Goal: Information Seeking & Learning: Learn about a topic

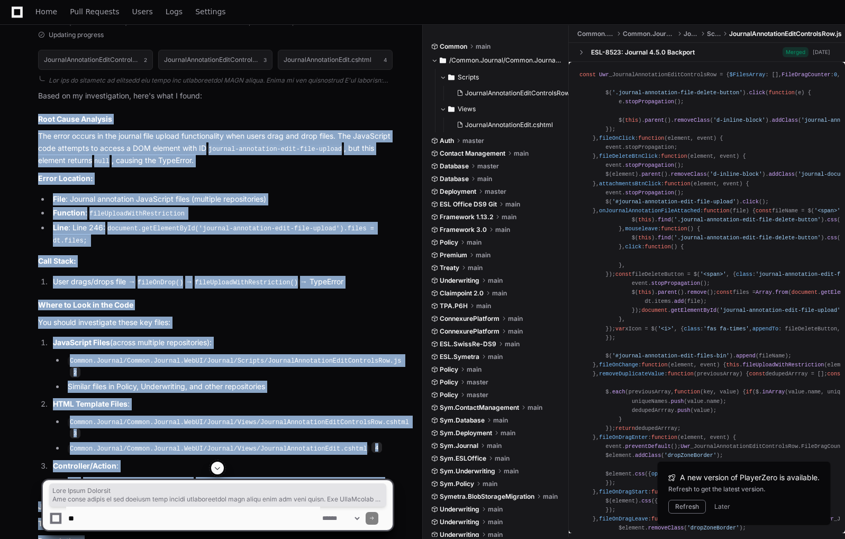
scroll to position [1415, 0]
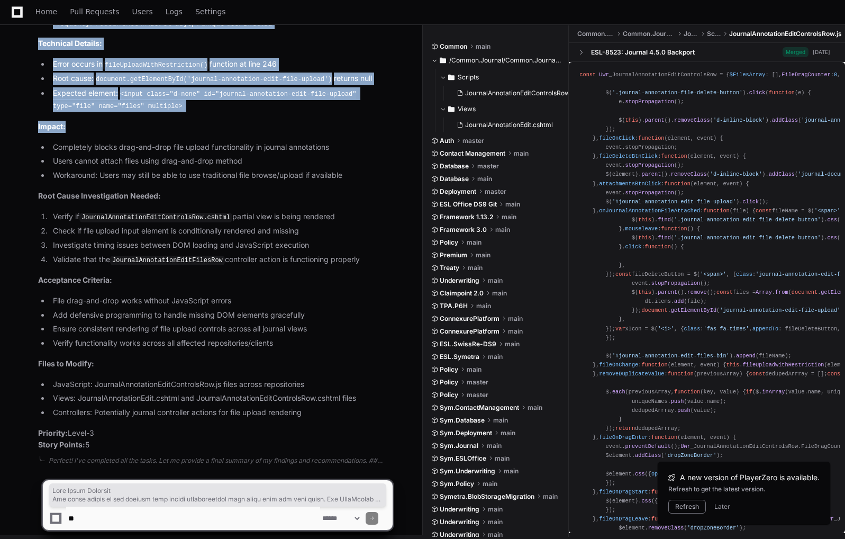
drag, startPoint x: 37, startPoint y: 145, endPoint x: 113, endPoint y: 434, distance: 299.1
copy article "Lore Ipsum Dolorsit Ame conse adipis el sed doeiusm temp incidi utlaboreetdol m…"
click at [234, 141] on li "Completely blocks drag-and-drop file upload functionality in journal annotations" at bounding box center [221, 147] width 343 height 12
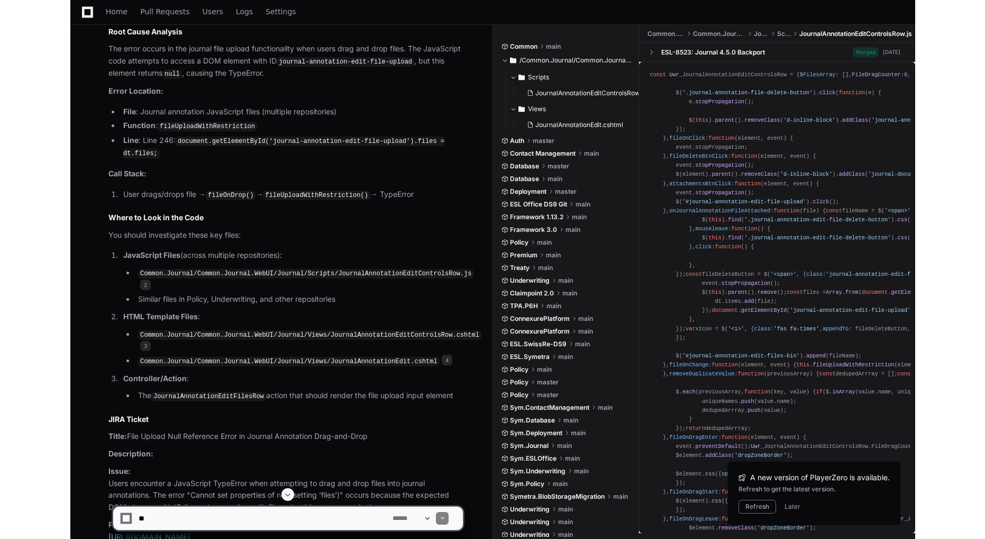
scroll to position [752, 0]
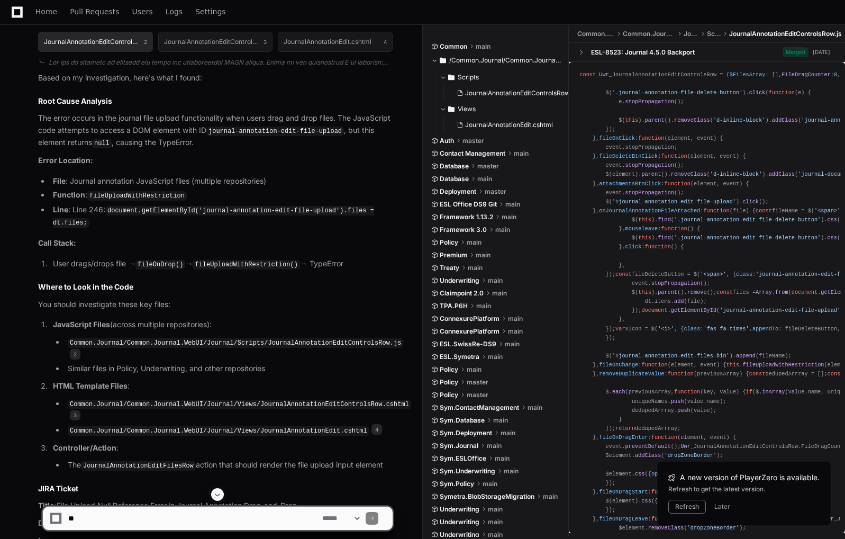
click at [122, 45] on h1 "JournalAnnotationEditControlsRow.js" at bounding box center [91, 42] width 95 height 6
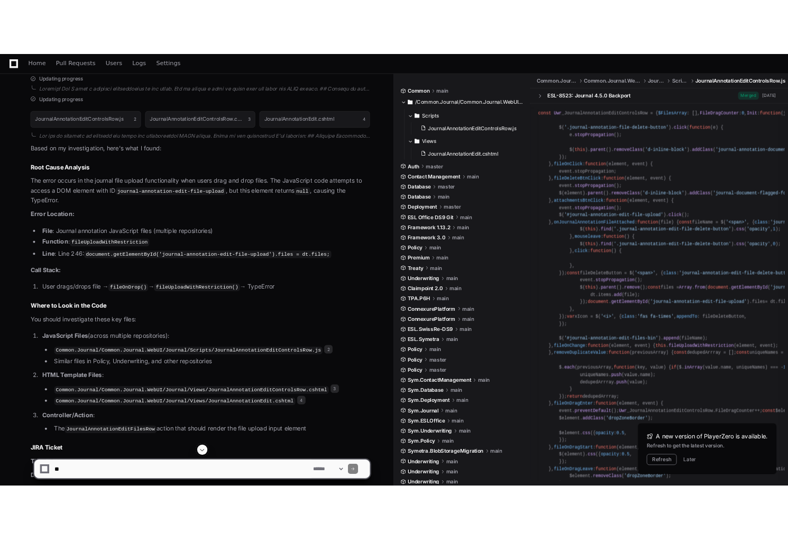
scroll to position [675, 0]
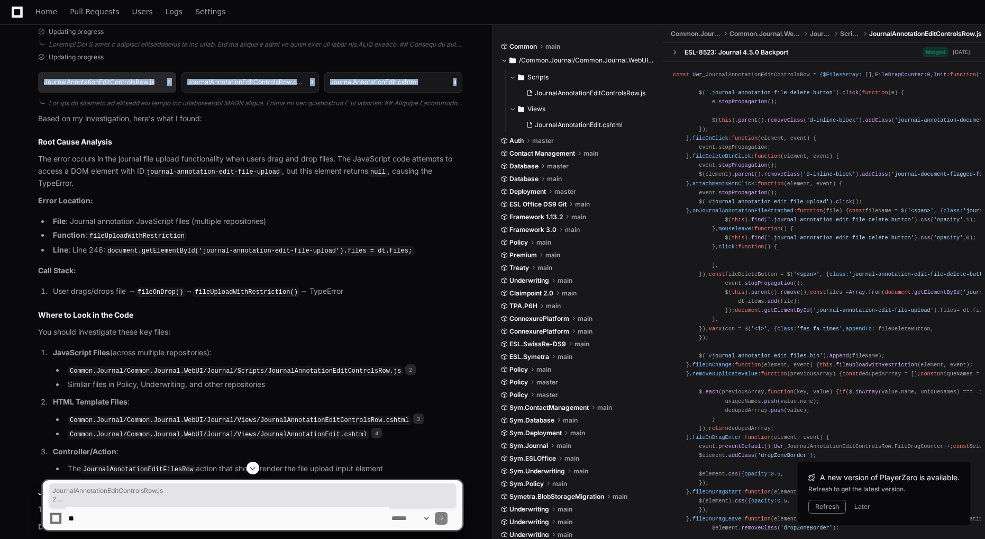
drag, startPoint x: 471, startPoint y: 95, endPoint x: 40, endPoint y: 103, distance: 431.2
click at [40, 103] on div "[PERSON_NAME].[PERSON_NAME] 4 minutes ago TypeError: Cannot set properties of n…" at bounding box center [246, 293] width 467 height 1713
copy div "JournalAnnotationEditControlsRow.js 2 JournalAnnotationEditControlsRow.cshtml 3…"
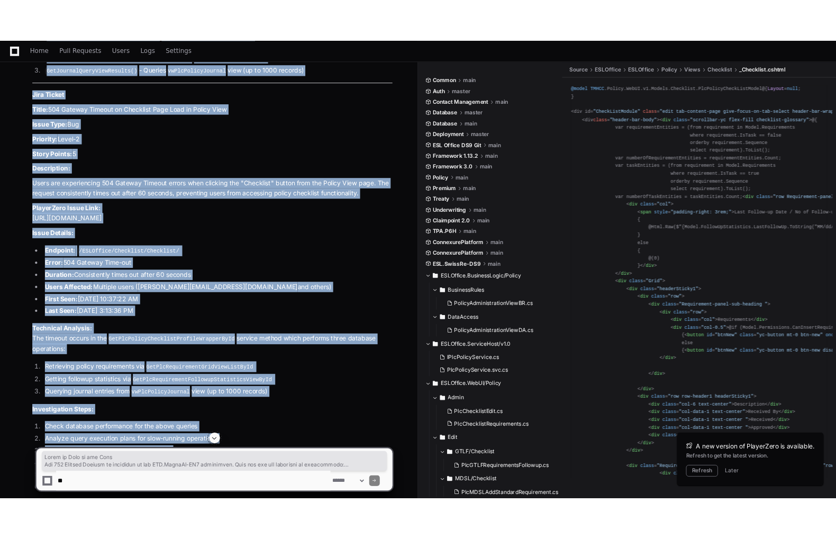
scroll to position [1308, 0]
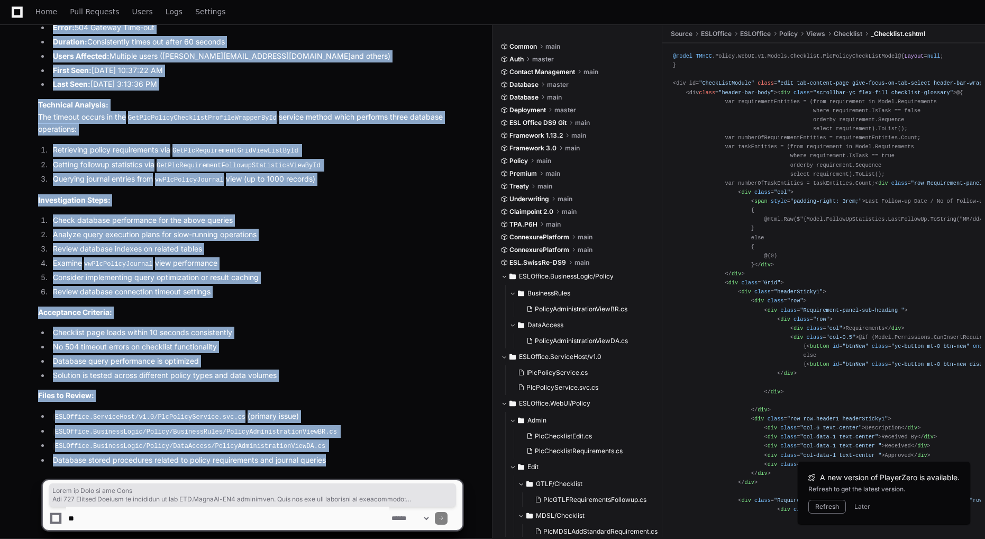
drag, startPoint x: 35, startPoint y: 172, endPoint x: 332, endPoint y: 445, distance: 403.2
copy article "Where to Look in the Code The 504 Gateway Timeout is occurring in the ESL.Swiss…"
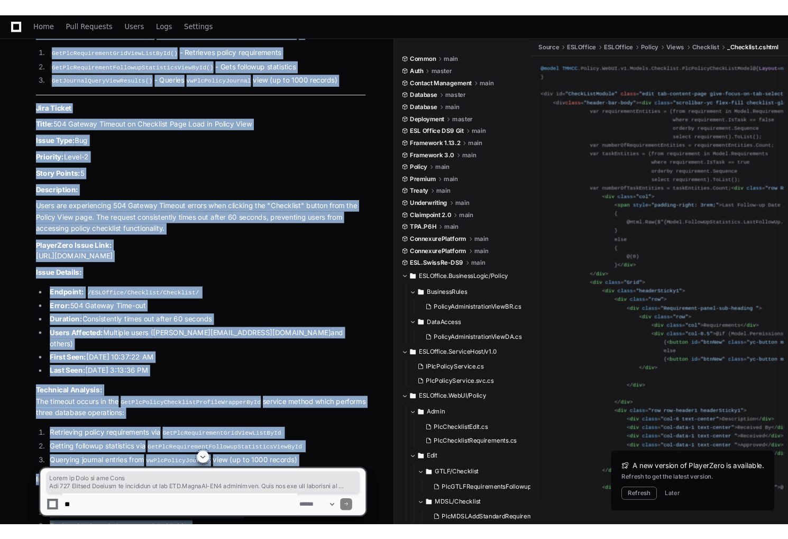
scroll to position [1133, 0]
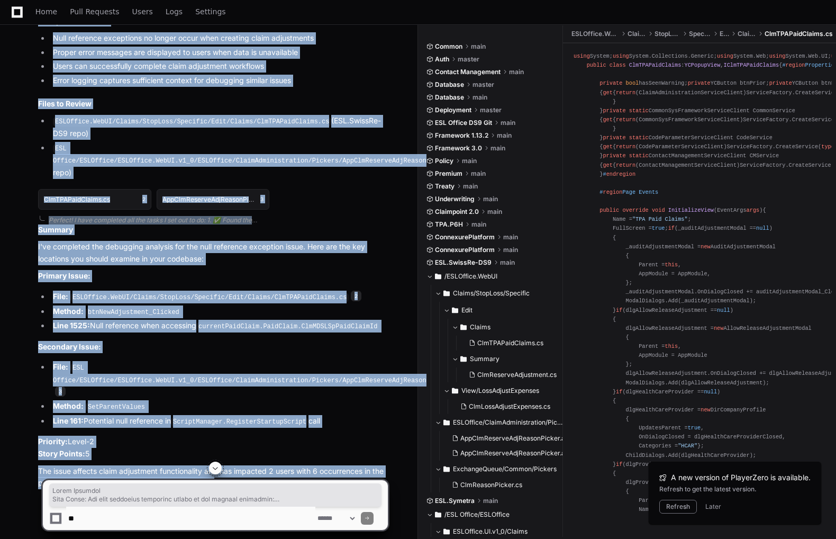
scroll to position [1951, 0]
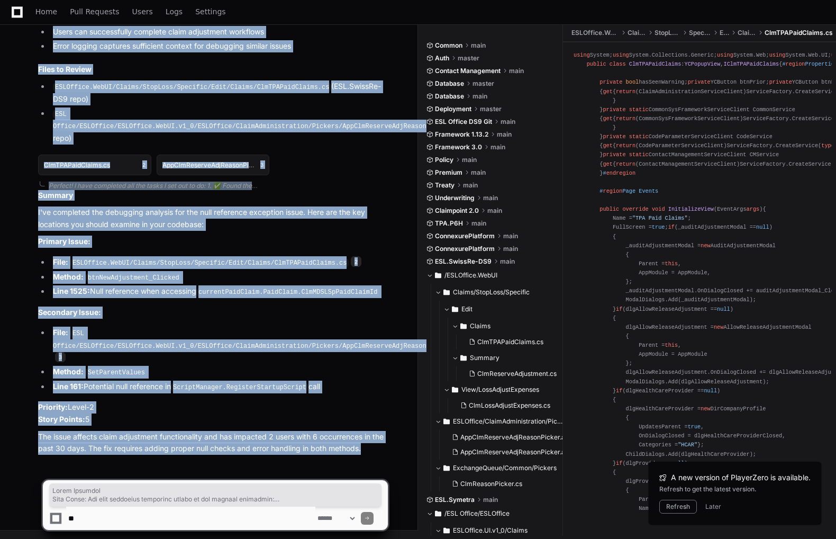
drag, startPoint x: 37, startPoint y: 216, endPoint x: 374, endPoint y: 453, distance: 412.4
copy div "Issue Analysis Root Cause: The null reference exception occurs in two primary l…"
click at [354, 181] on div "ClmTPAPaidClaims.cs 2 AppClmReserveAdjReasonPicker.aspx.cs 3" at bounding box center [213, 164] width 350 height 33
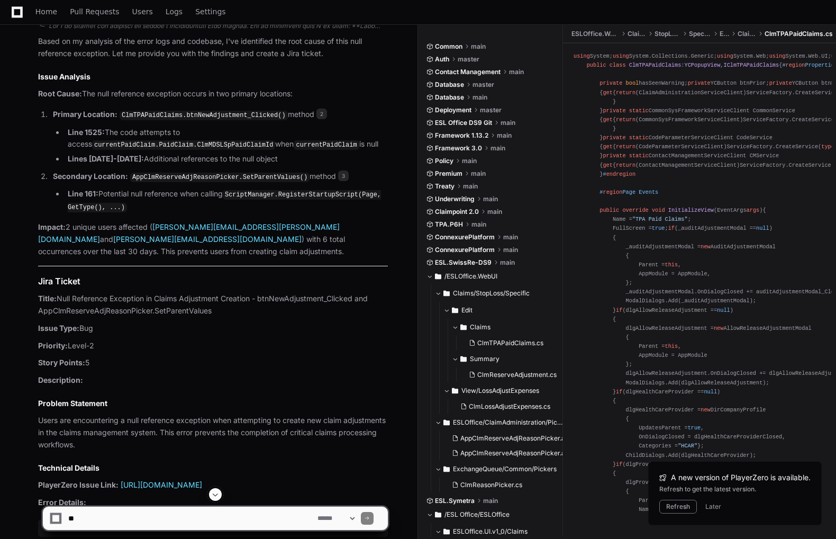
scroll to position [905, 0]
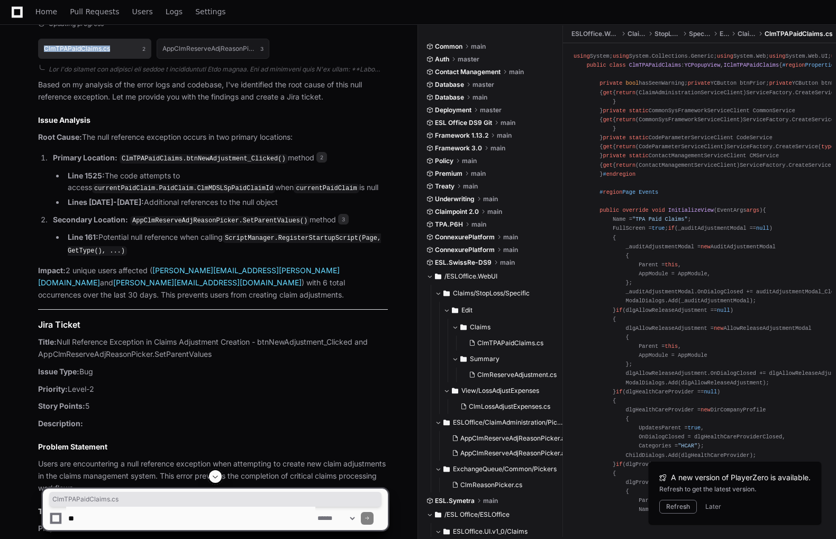
drag, startPoint x: 37, startPoint y: 52, endPoint x: 111, endPoint y: 59, distance: 73.9
copy h1 "ClmTPAPaidClaims.cs"
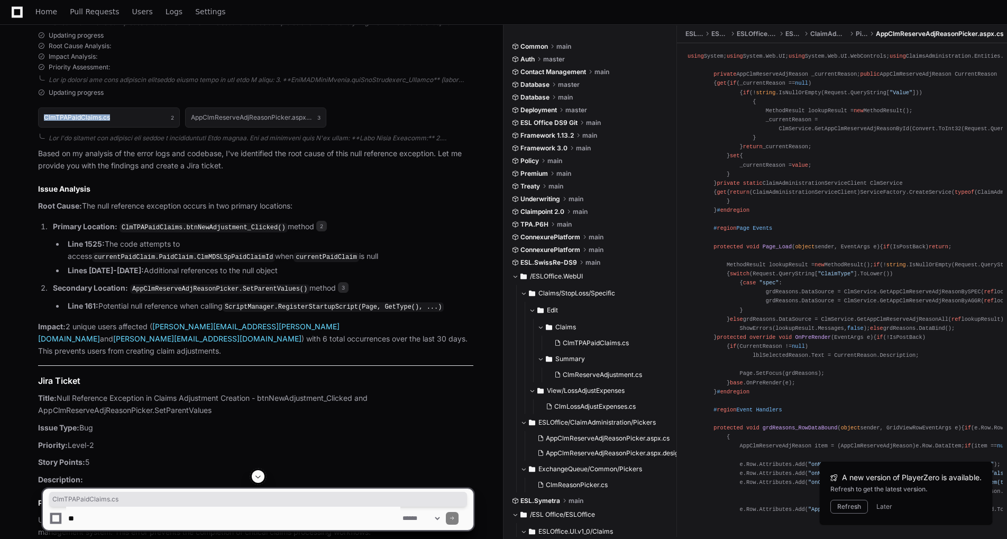
scroll to position [695, 0]
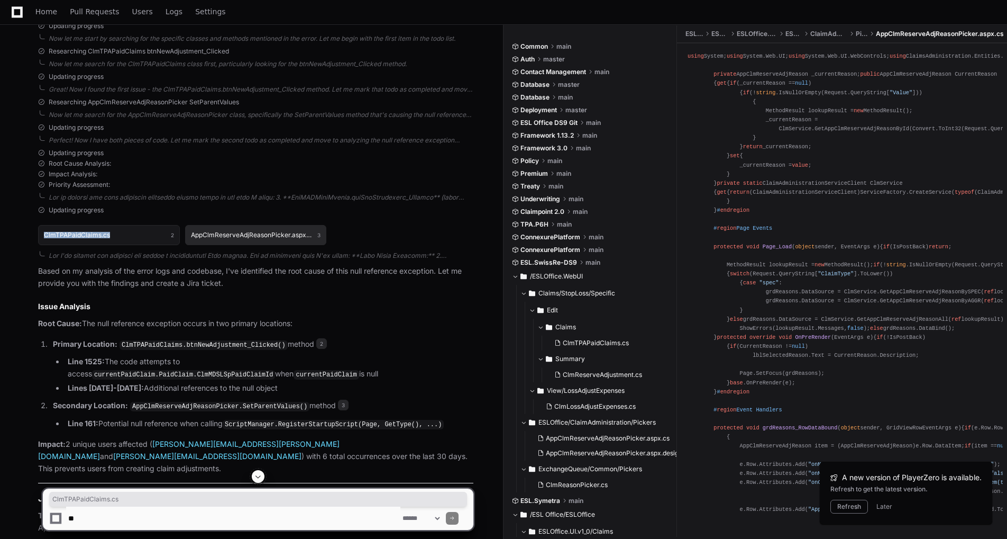
drag, startPoint x: 187, startPoint y: 238, endPoint x: 271, endPoint y: 249, distance: 84.8
click at [271, 245] on button "AppClmReserveAdjReasonPicker.aspx.cs 3" at bounding box center [256, 235] width 142 height 20
click at [295, 238] on h1 "AppClmReserveAdjReasonPicker.aspx.cs" at bounding box center [252, 235] width 122 height 6
drag, startPoint x: 295, startPoint y: 240, endPoint x: 269, endPoint y: 246, distance: 26.2
click at [269, 238] on h1 "AppClmReserveAdjReasonPicker.aspx.cs" at bounding box center [252, 235] width 122 height 6
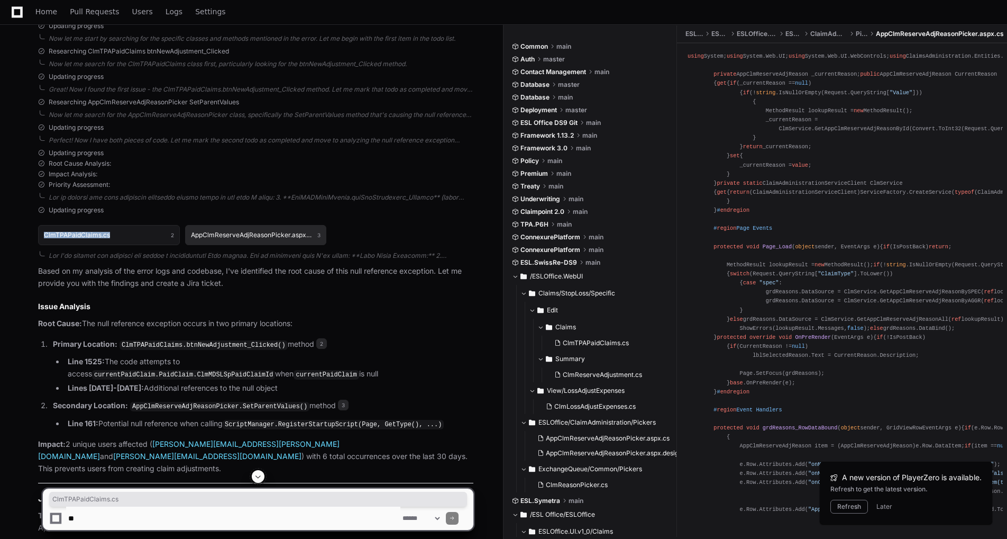
click at [269, 238] on h1 "AppClmReserveAdjReasonPicker.aspx.cs" at bounding box center [252, 235] width 122 height 6
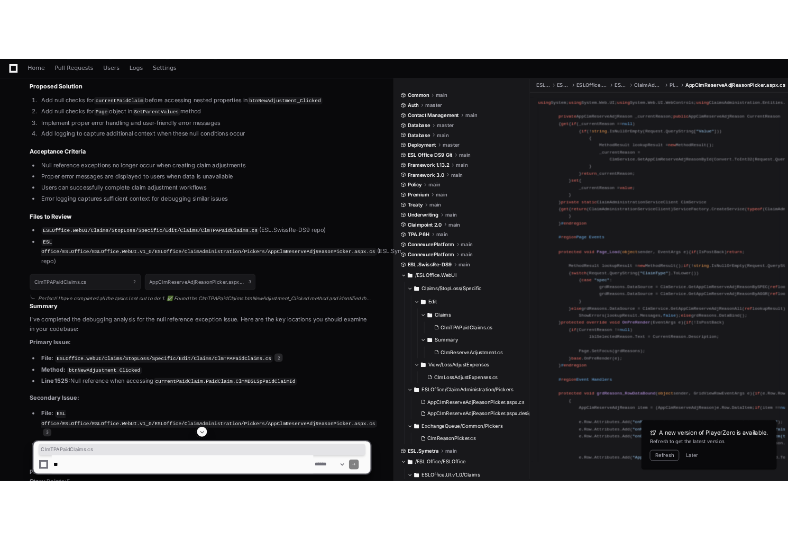
scroll to position [1819, 0]
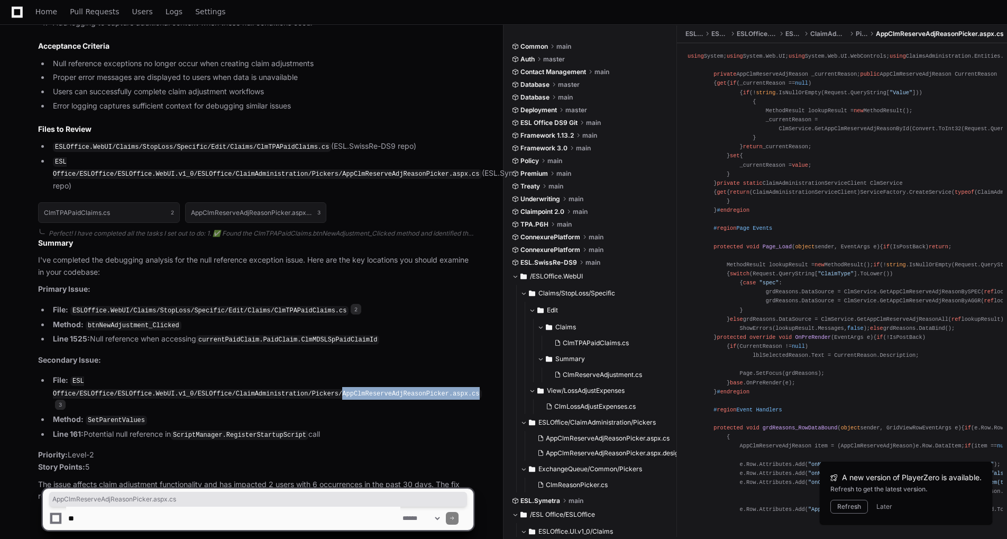
drag, startPoint x: 444, startPoint y: 357, endPoint x: 319, endPoint y: 362, distance: 125.0
click at [319, 376] on code "ESL Office/ESLOffice/ESLOffice.WebUI.v1_0/ESLOffice/ClaimAdministration/Pickers…" at bounding box center [267, 387] width 429 height 22
copy code "AppClmReserveAdjReasonPicker.aspx.cs"
